Goal: Find specific page/section: Find specific page/section

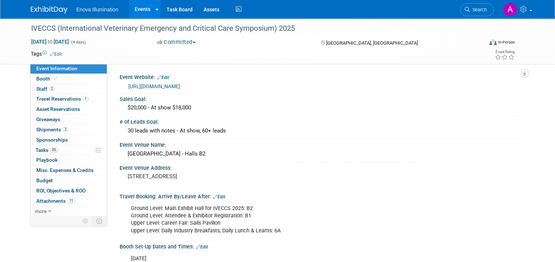
click at [38, 7] on img at bounding box center [49, 9] width 37 height 7
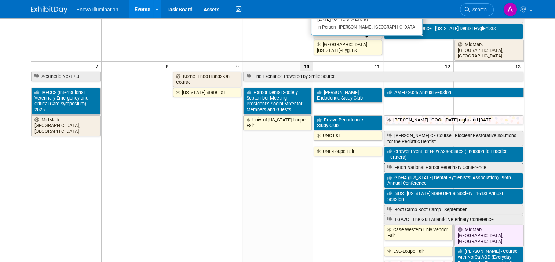
scroll to position [110, 0]
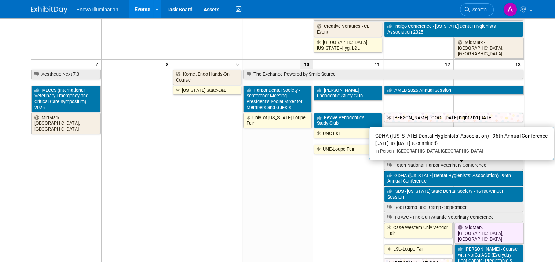
click at [410, 171] on link "GDHA ([US_STATE] Dental Hygienists’ Association) - 96th Annual Conference" at bounding box center [453, 178] width 139 height 15
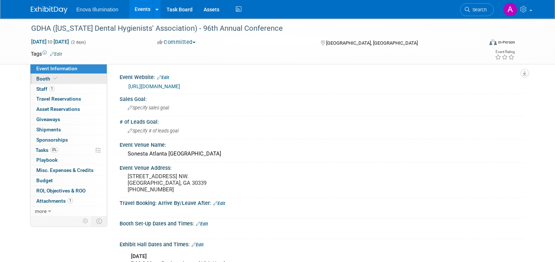
click at [61, 78] on link "Booth" at bounding box center [68, 79] width 76 height 10
